Goal: Obtain resource: Download file/media

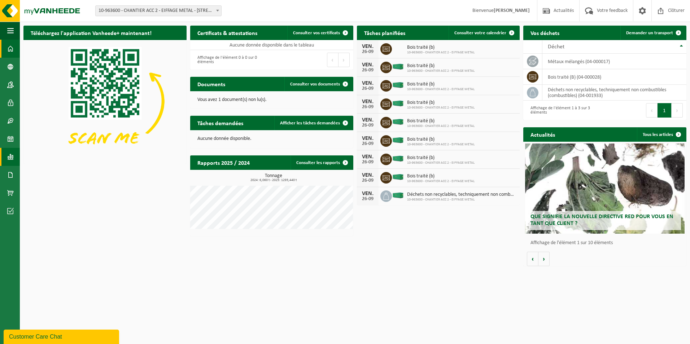
click at [12, 163] on span at bounding box center [10, 157] width 6 height 18
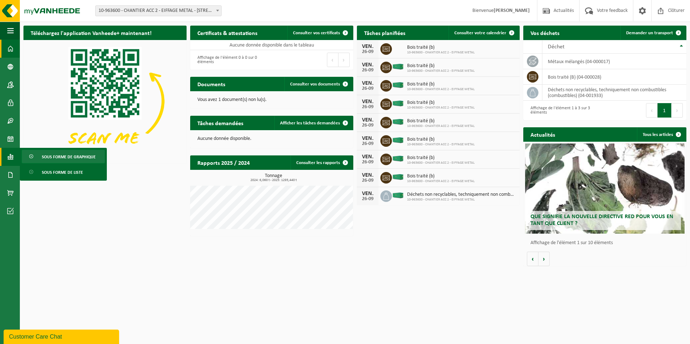
click at [65, 156] on span "Sous forme de graphique" at bounding box center [69, 157] width 54 height 14
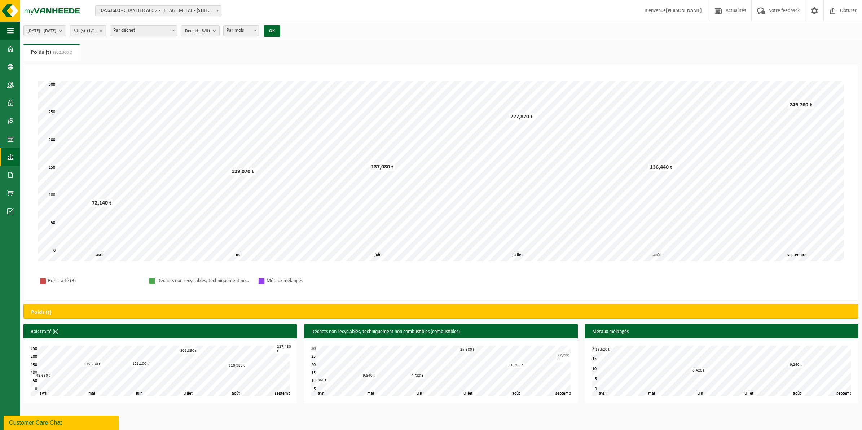
click at [12, 156] on span at bounding box center [10, 157] width 6 height 18
click at [72, 168] on span "Sous forme de liste" at bounding box center [62, 173] width 41 height 14
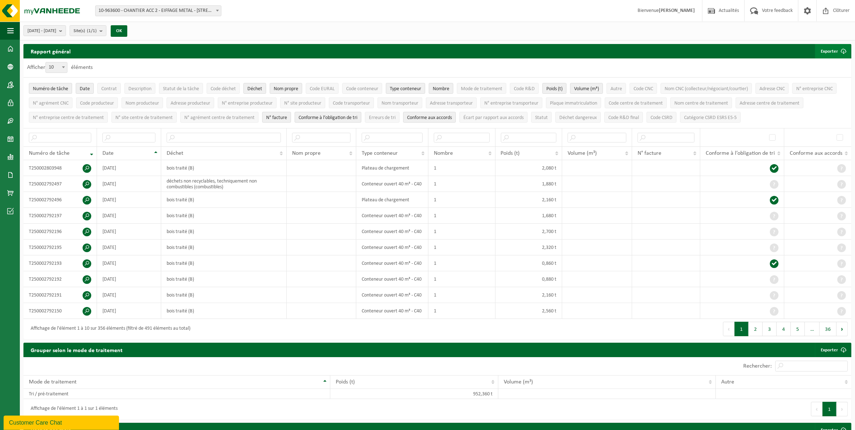
click at [826, 51] on button "Exporter" at bounding box center [833, 51] width 36 height 14
click at [812, 67] on link "Seulement le résultat des filtres sélectionnés" at bounding box center [800, 65] width 100 height 14
